Goal: Go to known website: Go to known website

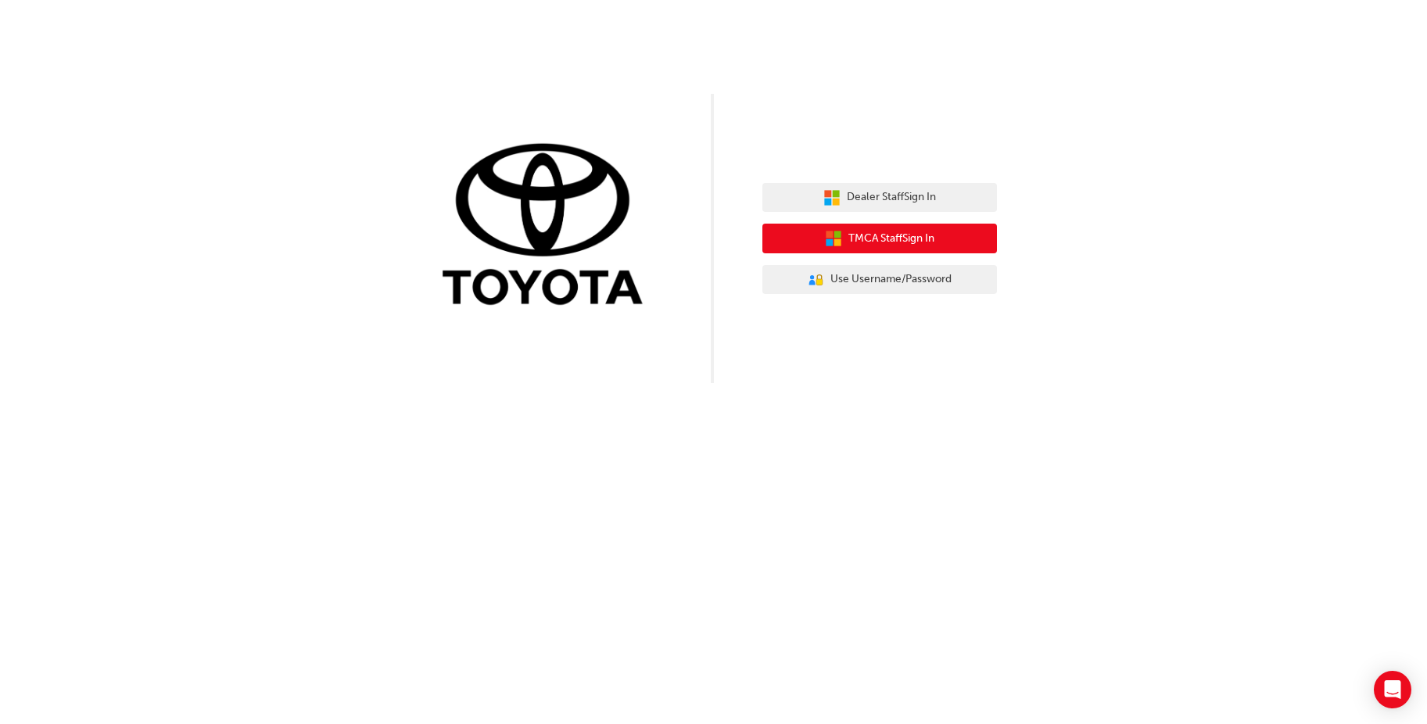
click at [911, 238] on span "TMCA Staff Sign In" at bounding box center [891, 239] width 86 height 18
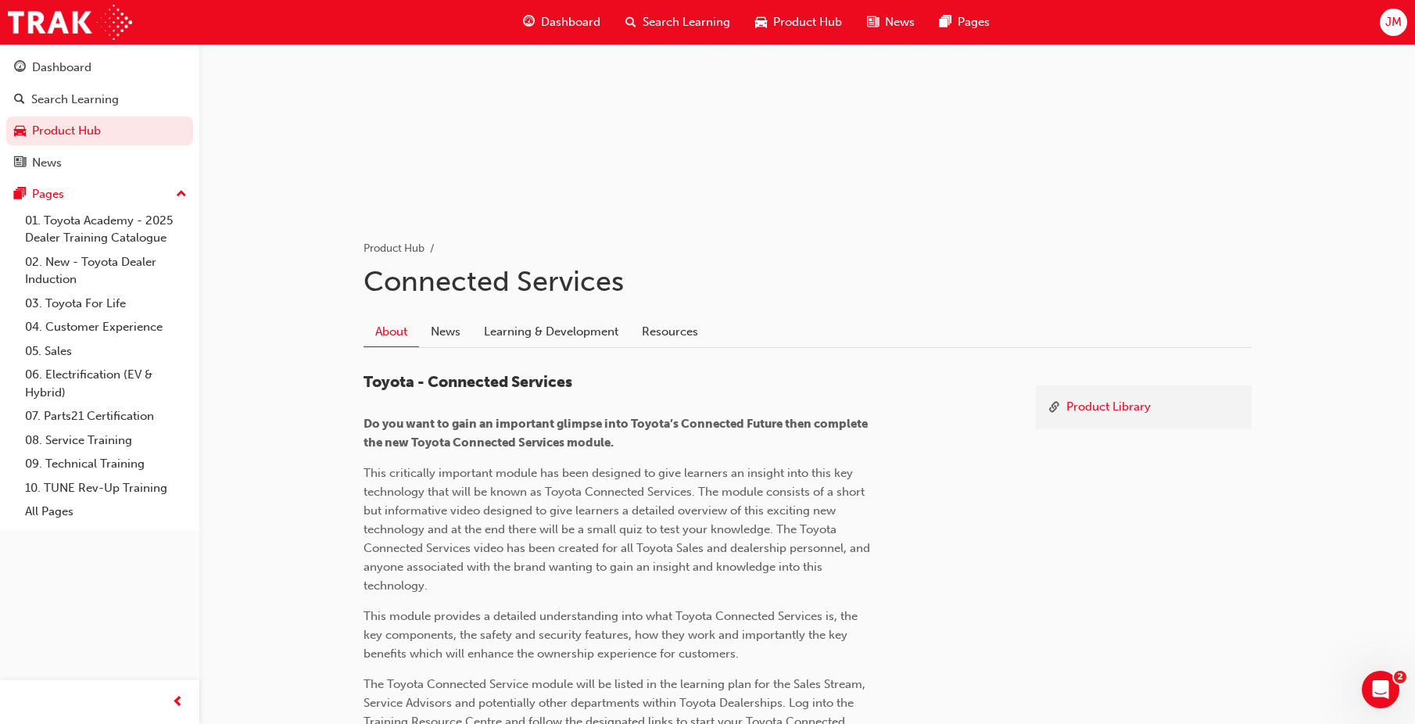
scroll to position [294, 0]
